Goal: Task Accomplishment & Management: Manage account settings

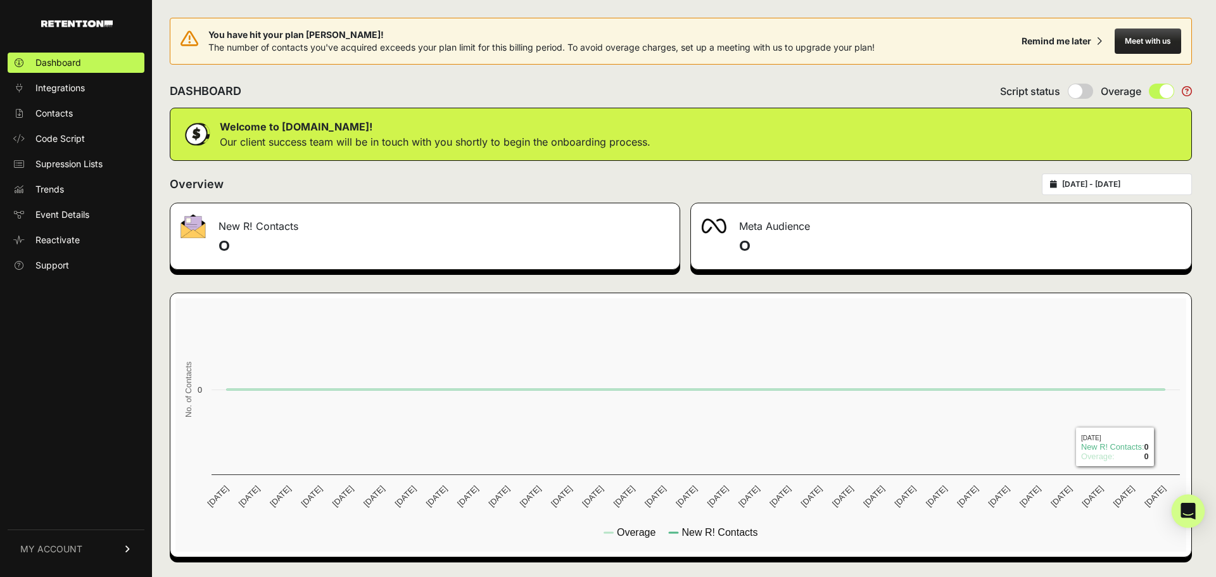
click at [1195, 509] on div "Open Intercom Messenger" at bounding box center [1188, 511] width 34 height 34
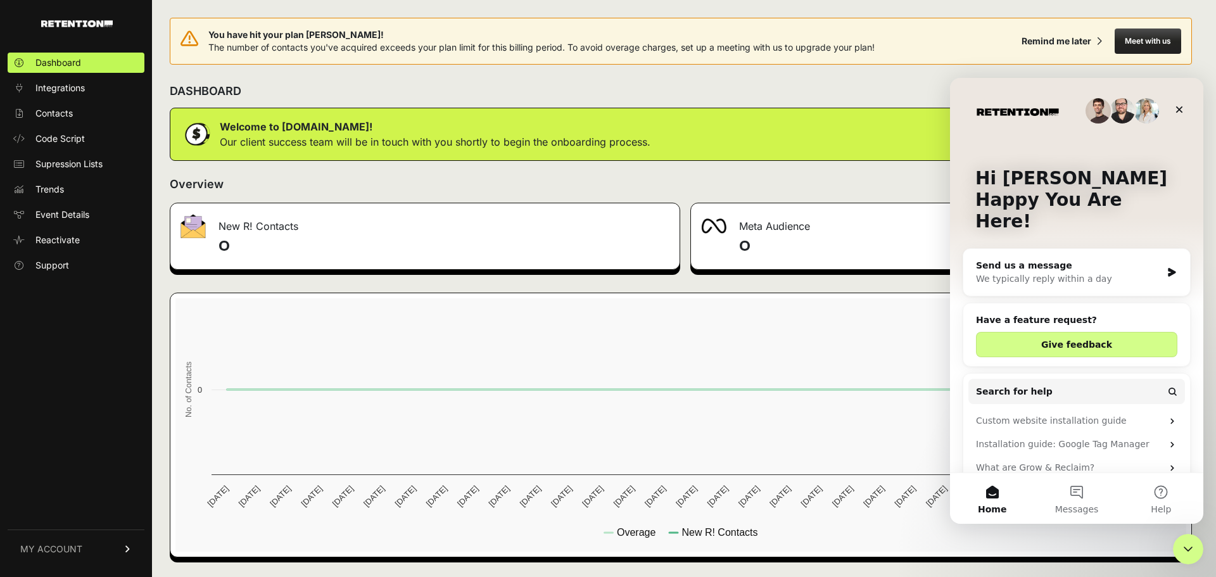
click at [1036, 272] on div "We typically reply within a day" at bounding box center [1069, 278] width 186 height 13
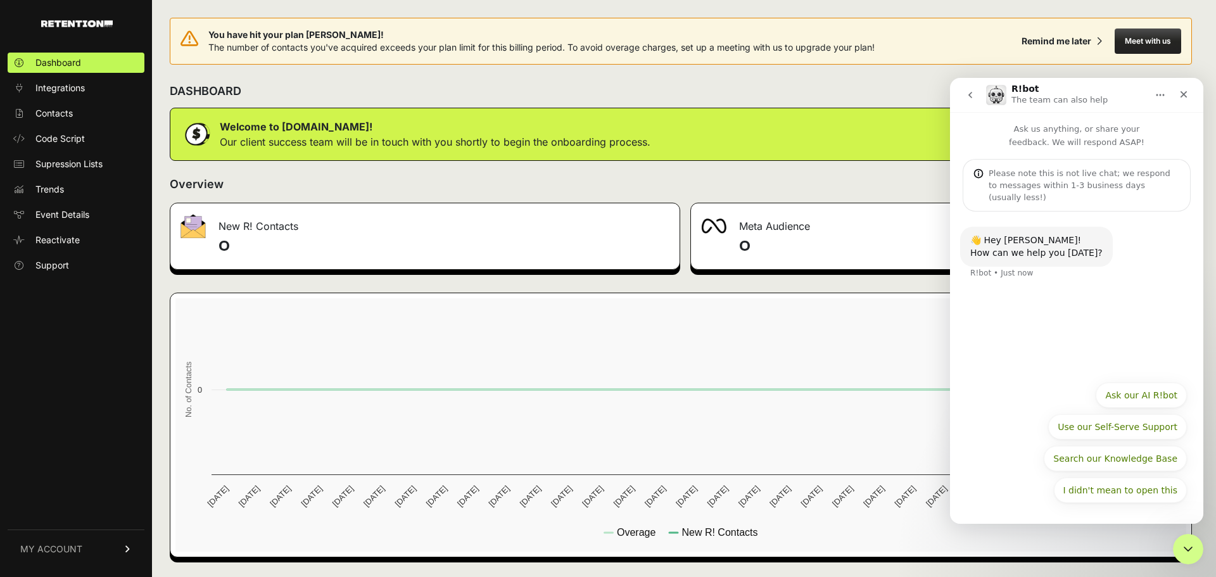
click at [1061, 309] on div "👋 Hey Peter! How can we help you today? R!bot • Just now" at bounding box center [1076, 292] width 253 height 163
click at [997, 176] on div "Please note this is not live chat; we respond to messages within 1-3 business d…" at bounding box center [1083, 185] width 191 height 36
click at [1024, 181] on div "Please note this is not live chat; we respond to messages within 1-3 business d…" at bounding box center [1083, 185] width 191 height 36
click at [1058, 181] on div "Please note this is not live chat; we respond to messages within 1-3 business d…" at bounding box center [1083, 185] width 191 height 36
click at [1091, 125] on p "Ask us anything, or share your feedback. We will respond ASAP!" at bounding box center [1076, 130] width 253 height 37
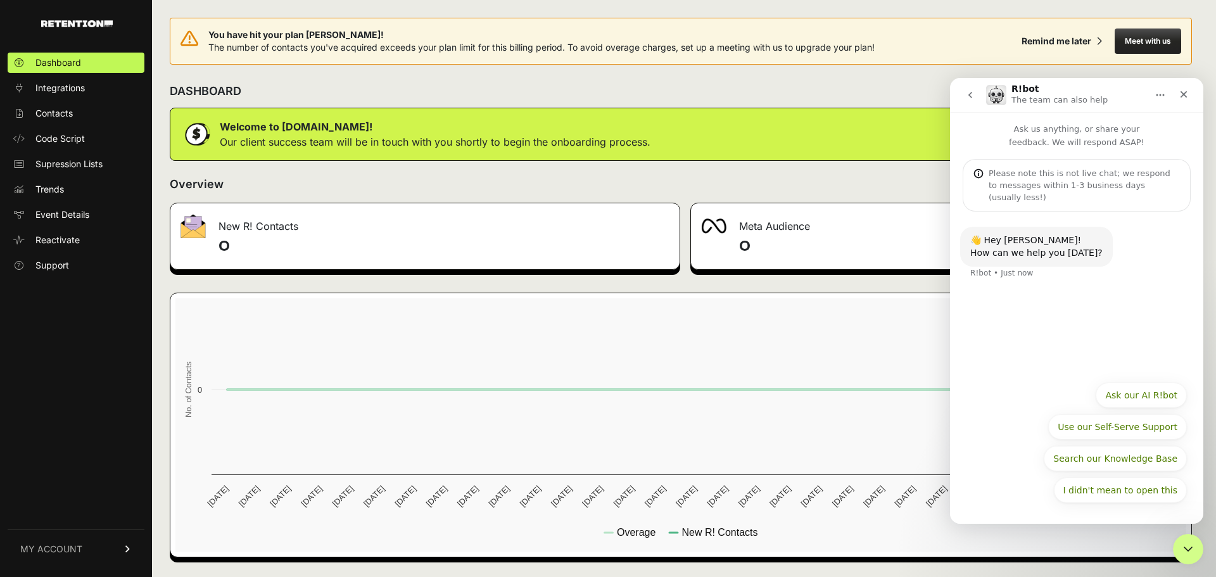
click at [1086, 165] on div "Please note this is not live chat; we respond to messages within 1-3 business d…" at bounding box center [1076, 185] width 228 height 53
click at [1081, 187] on div "Please note this is not live chat; we respond to messages within 1-3 business d…" at bounding box center [1083, 185] width 191 height 36
click at [1050, 247] on div "How can we help you today?" at bounding box center [1036, 253] width 132 height 13
click at [1036, 186] on div "Please note this is not live chat; we respond to messages within 1-3 business d…" at bounding box center [1083, 185] width 191 height 36
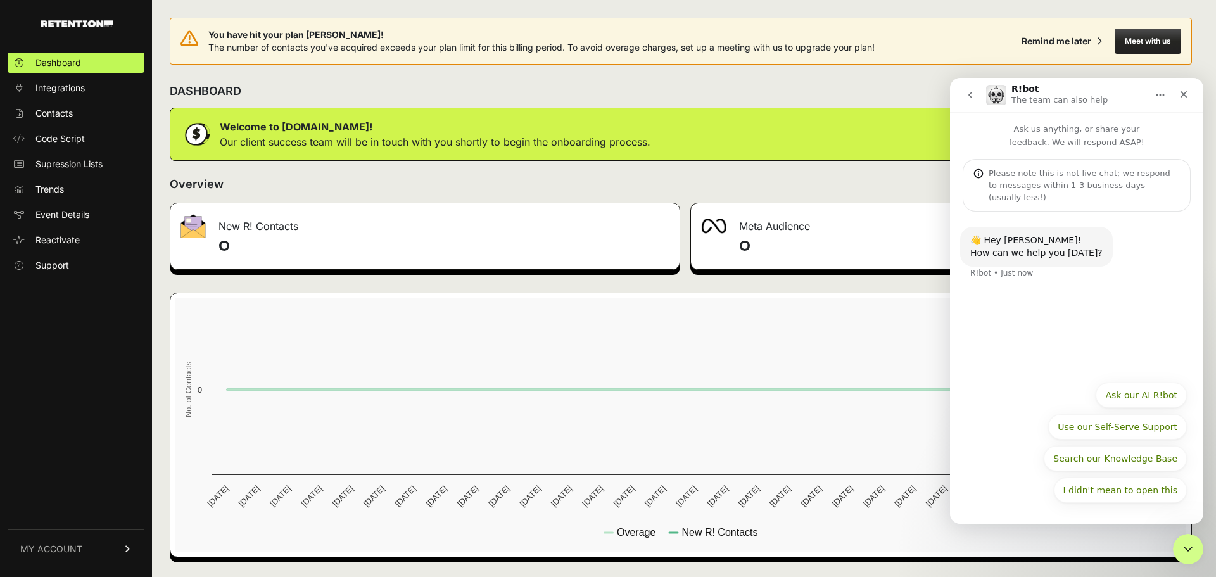
click at [1131, 191] on div "Please note this is not live chat; we respond to messages within 1-3 business d…" at bounding box center [1083, 185] width 191 height 36
click at [1101, 137] on p "Ask us anything, or share your feedback. We will respond ASAP!" at bounding box center [1076, 130] width 253 height 37
click at [1033, 332] on div "👋 Hey Peter! How can we help you today? R!bot • Just now" at bounding box center [1076, 292] width 253 height 163
click at [858, 91] on div "DASHBOARD Script status Overage" at bounding box center [681, 91] width 1022 height 33
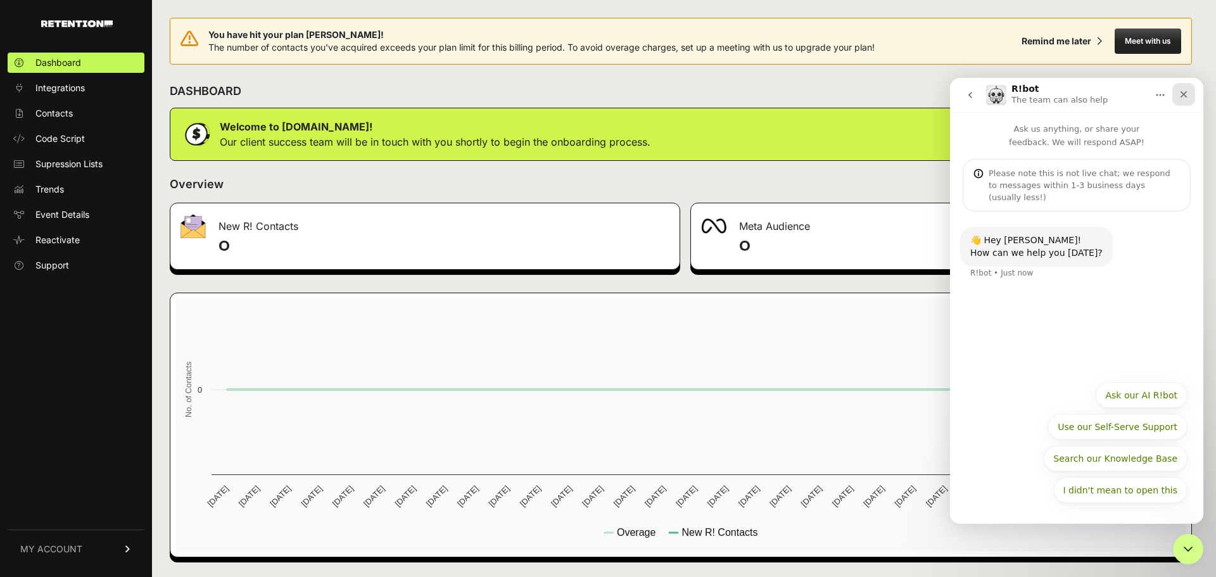
click at [1187, 97] on icon "Close" at bounding box center [1183, 94] width 10 height 10
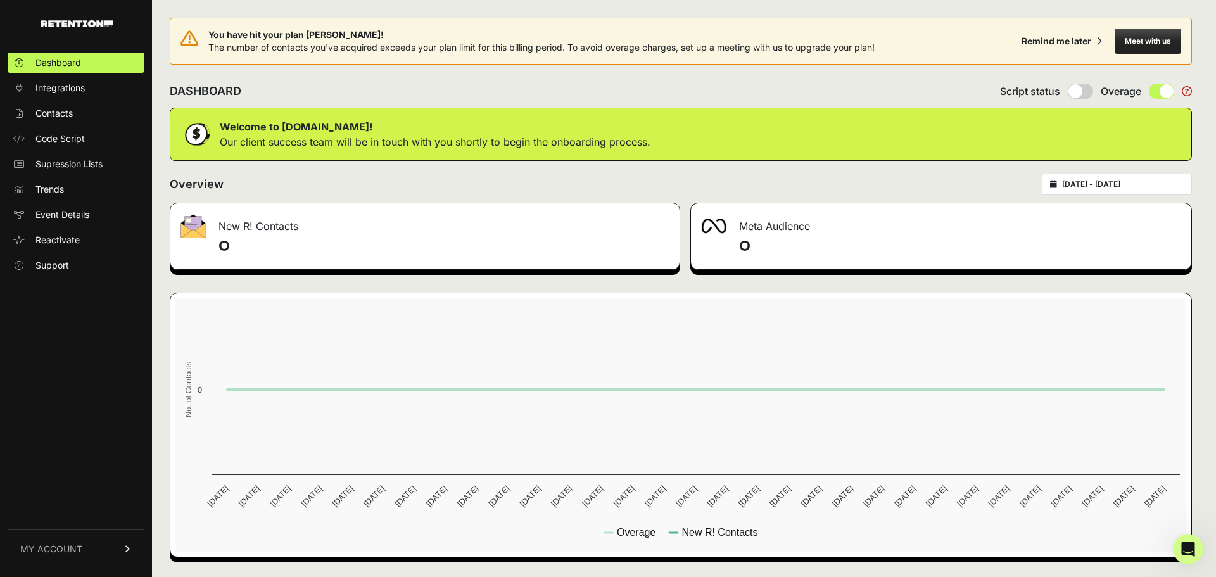
click at [64, 544] on span "MY ACCOUNT" at bounding box center [51, 549] width 62 height 13
click at [65, 534] on span "Subscription" at bounding box center [61, 532] width 52 height 13
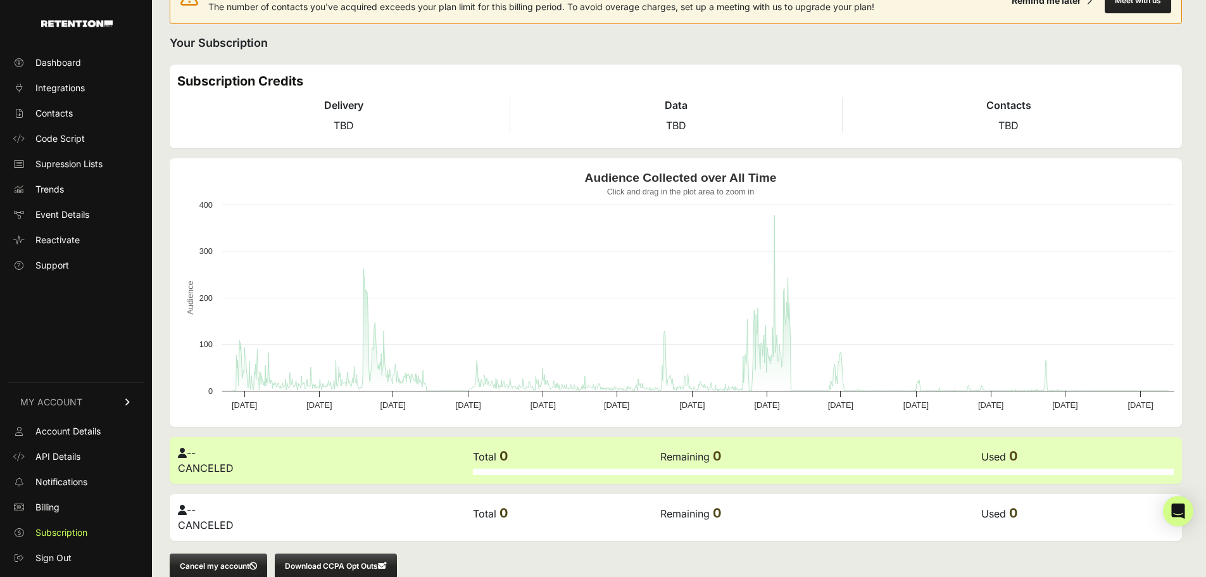
scroll to position [65, 0]
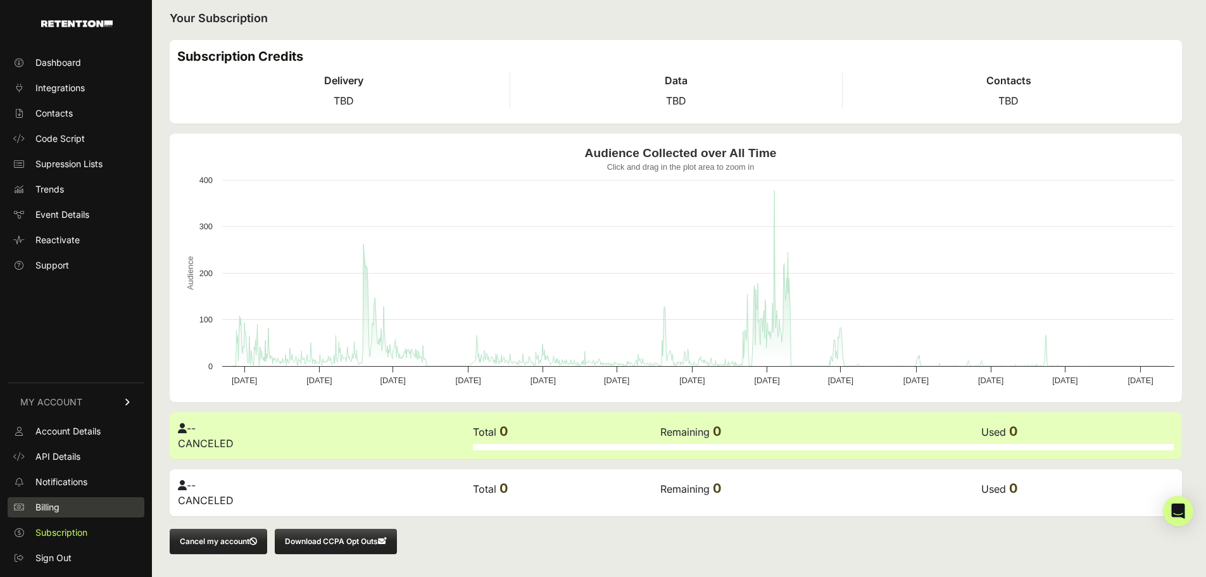
click at [43, 506] on span "Billing" at bounding box center [47, 507] width 24 height 13
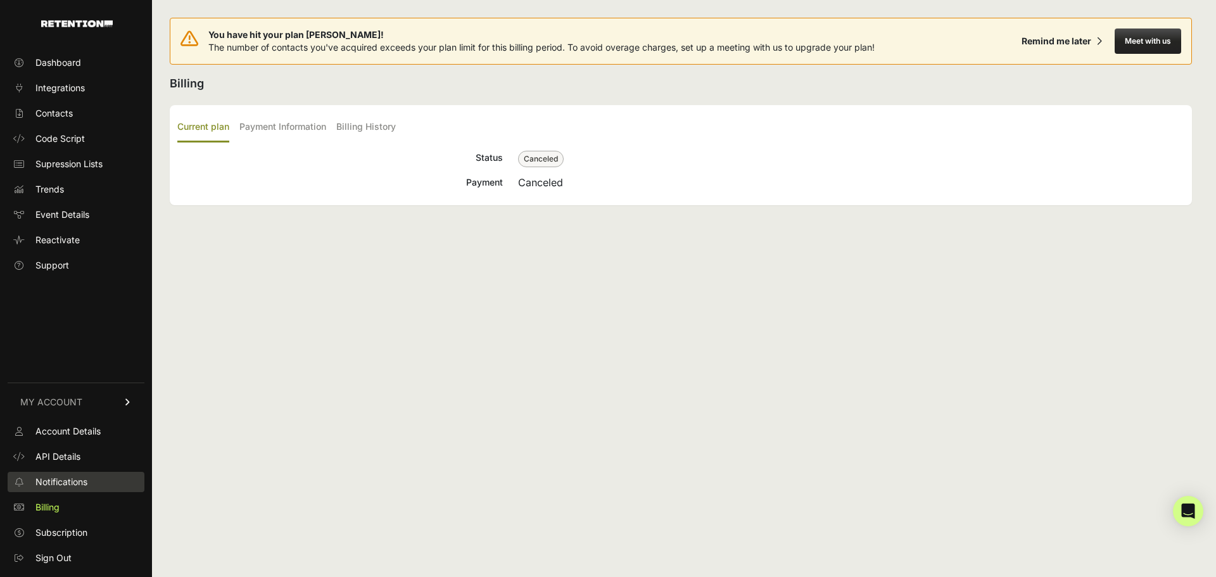
click at [42, 480] on span "Notifications" at bounding box center [61, 481] width 52 height 13
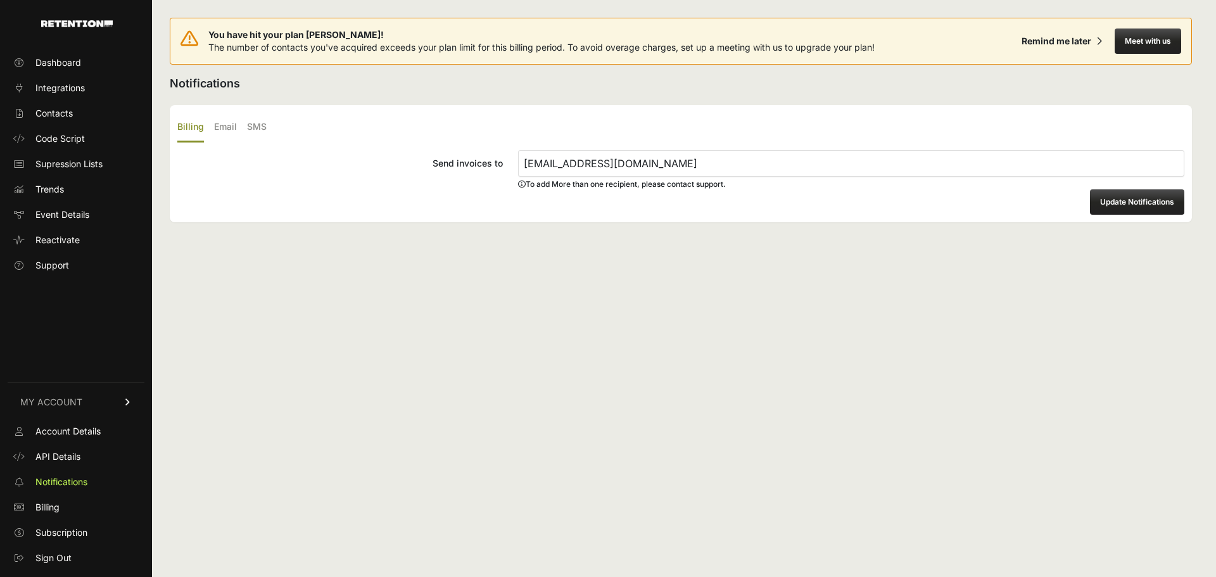
type input "Musical411@yahoo.com"
click at [68, 427] on span "Account Details" at bounding box center [67, 431] width 65 height 13
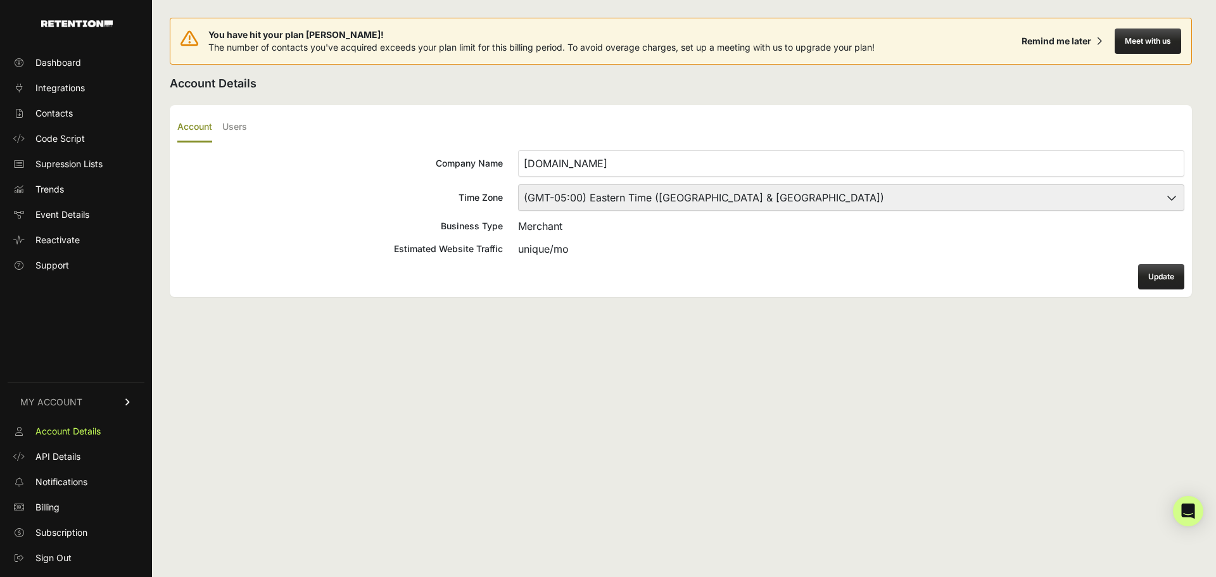
click at [352, 412] on div "You have hit your plan max! The number of contacts you've acquired exceeds your…" at bounding box center [680, 288] width 1057 height 577
click at [71, 240] on span "Reactivate" at bounding box center [57, 240] width 44 height 13
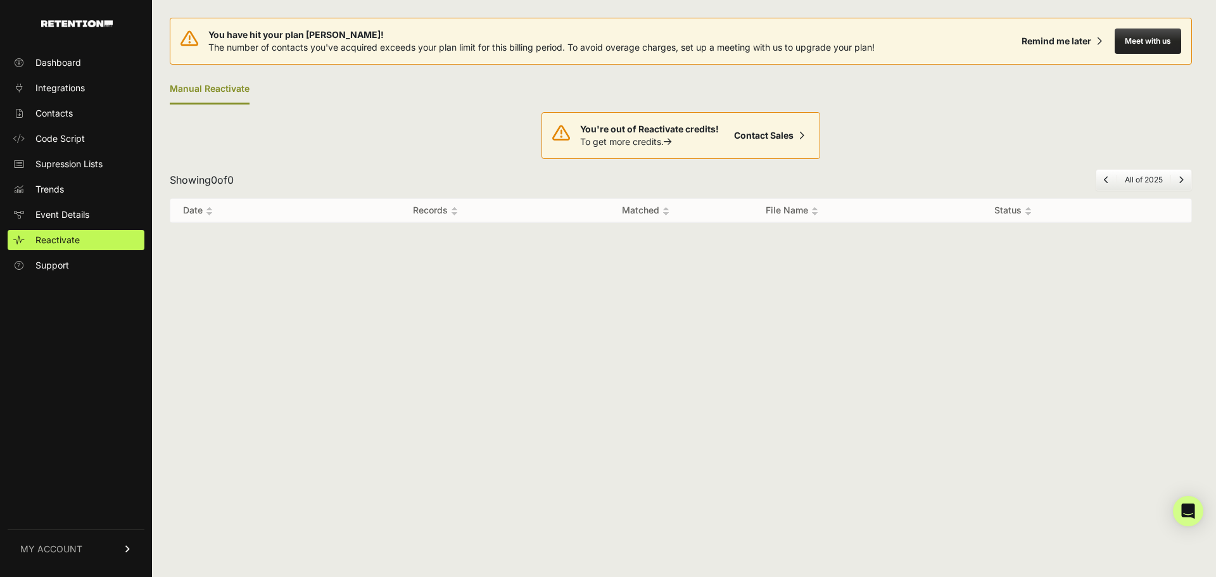
click at [510, 332] on div "You have hit your plan [PERSON_NAME]! The number of contacts you've acquired ex…" at bounding box center [680, 288] width 1057 height 577
click at [70, 108] on span "Contacts" at bounding box center [53, 113] width 37 height 13
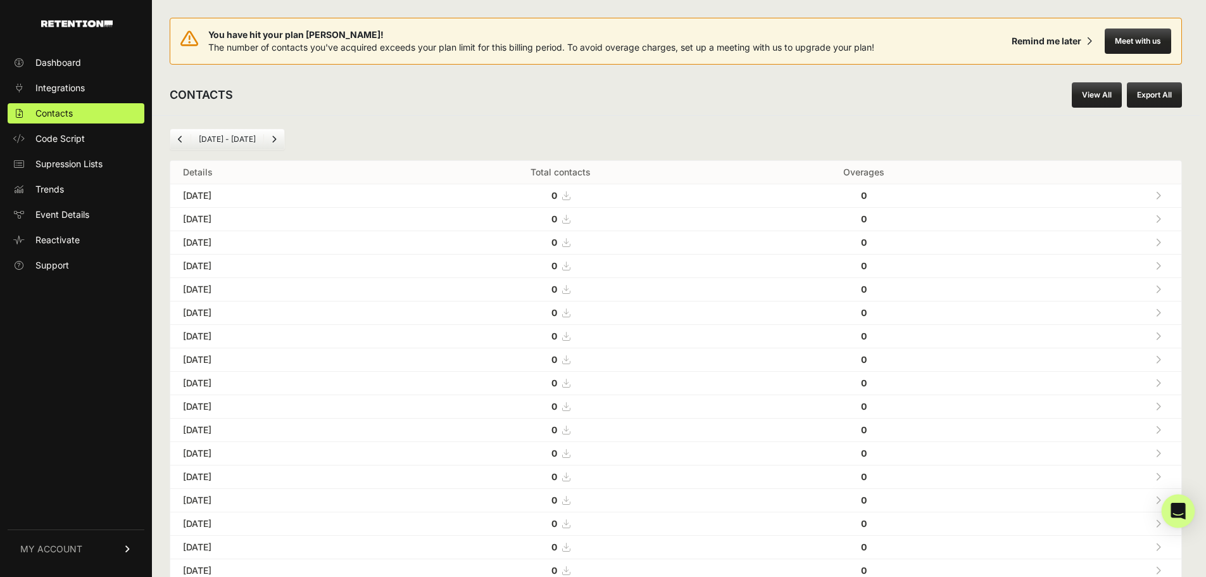
click at [1179, 506] on icon "Open Intercom Messenger" at bounding box center [1178, 511] width 15 height 16
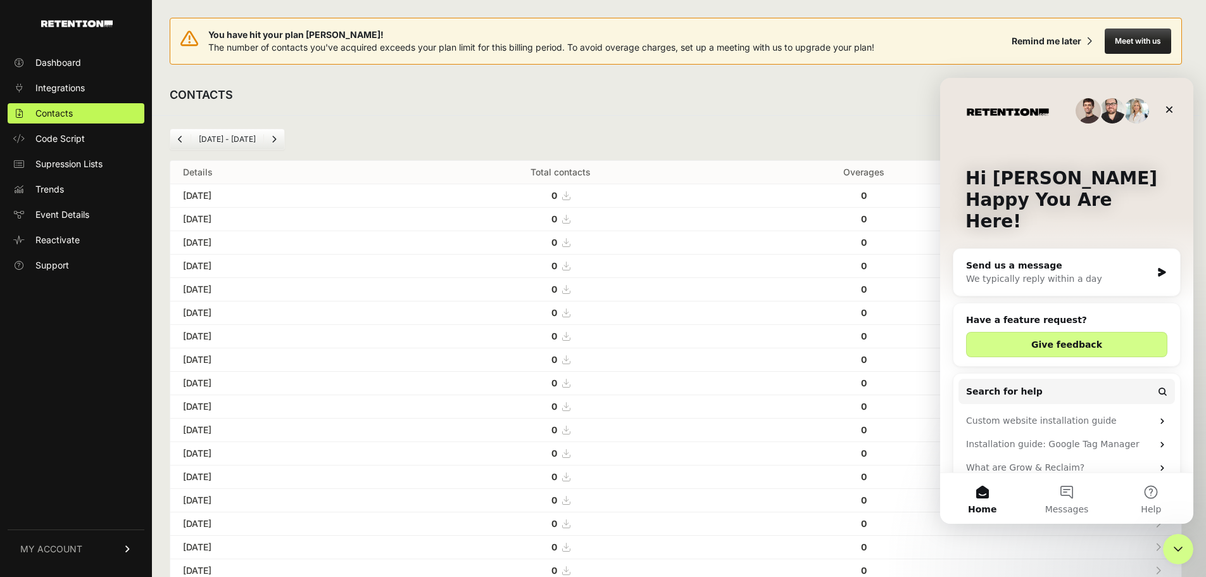
click at [1029, 272] on div "We typically reply within a day" at bounding box center [1059, 278] width 186 height 13
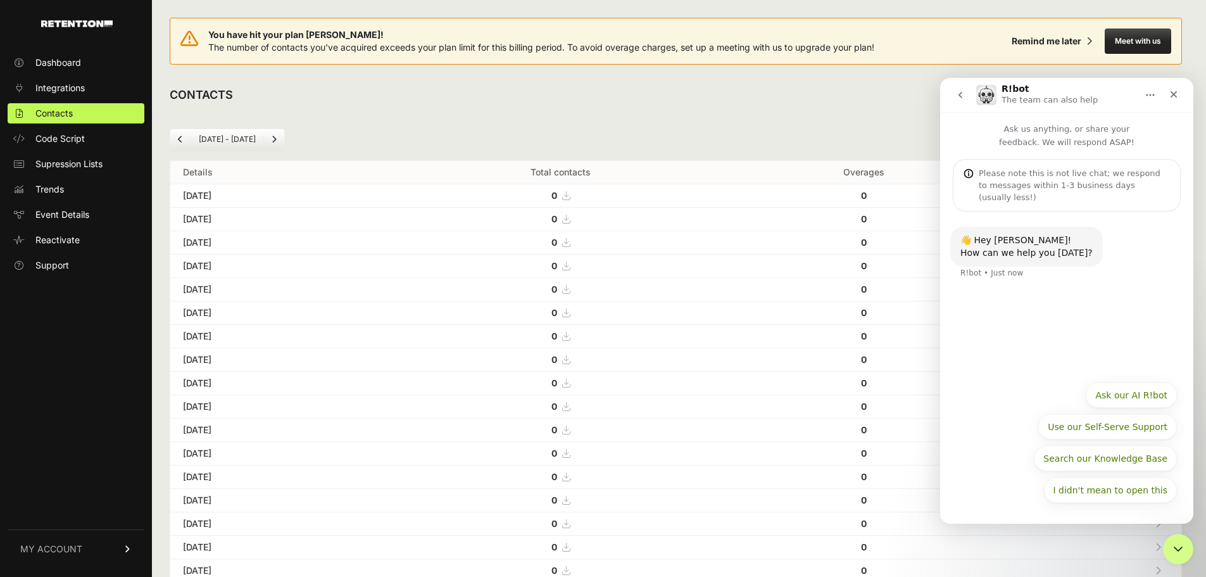
click at [860, 127] on div "[DATE] - [DATE] Details Total contacts Overages [DATE] 0 0 [DATE] 0 0 0" at bounding box center [676, 531] width 1048 height 832
click at [1171, 97] on icon "Close" at bounding box center [1174, 94] width 7 height 7
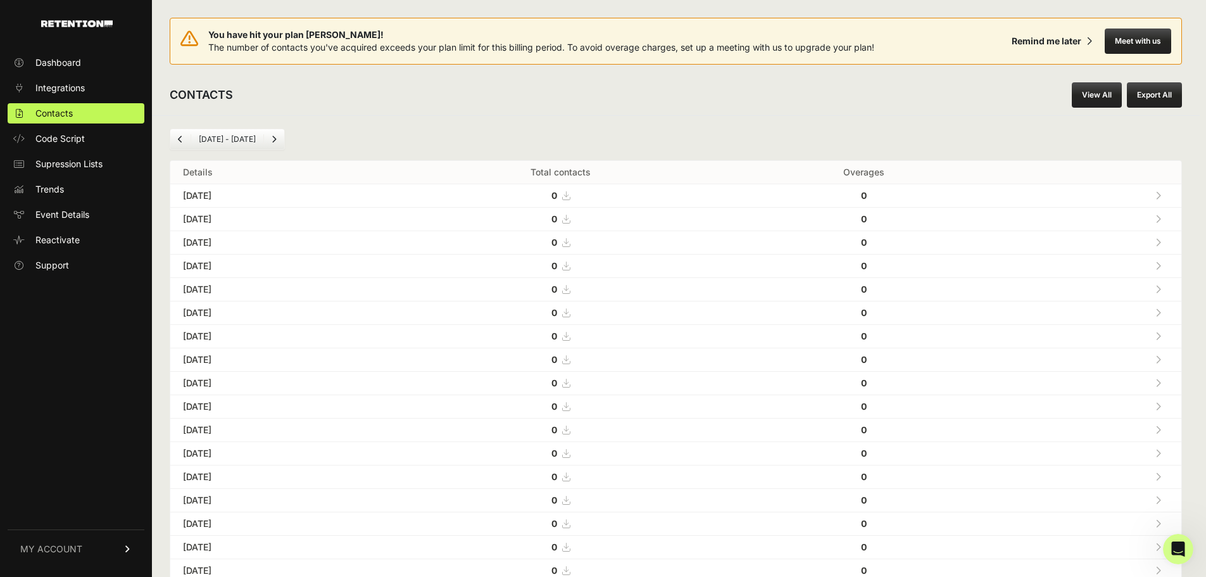
click at [914, 132] on div "[DATE] - [DATE]" at bounding box center [676, 140] width 1012 height 22
